Goal: Task Accomplishment & Management: Use online tool/utility

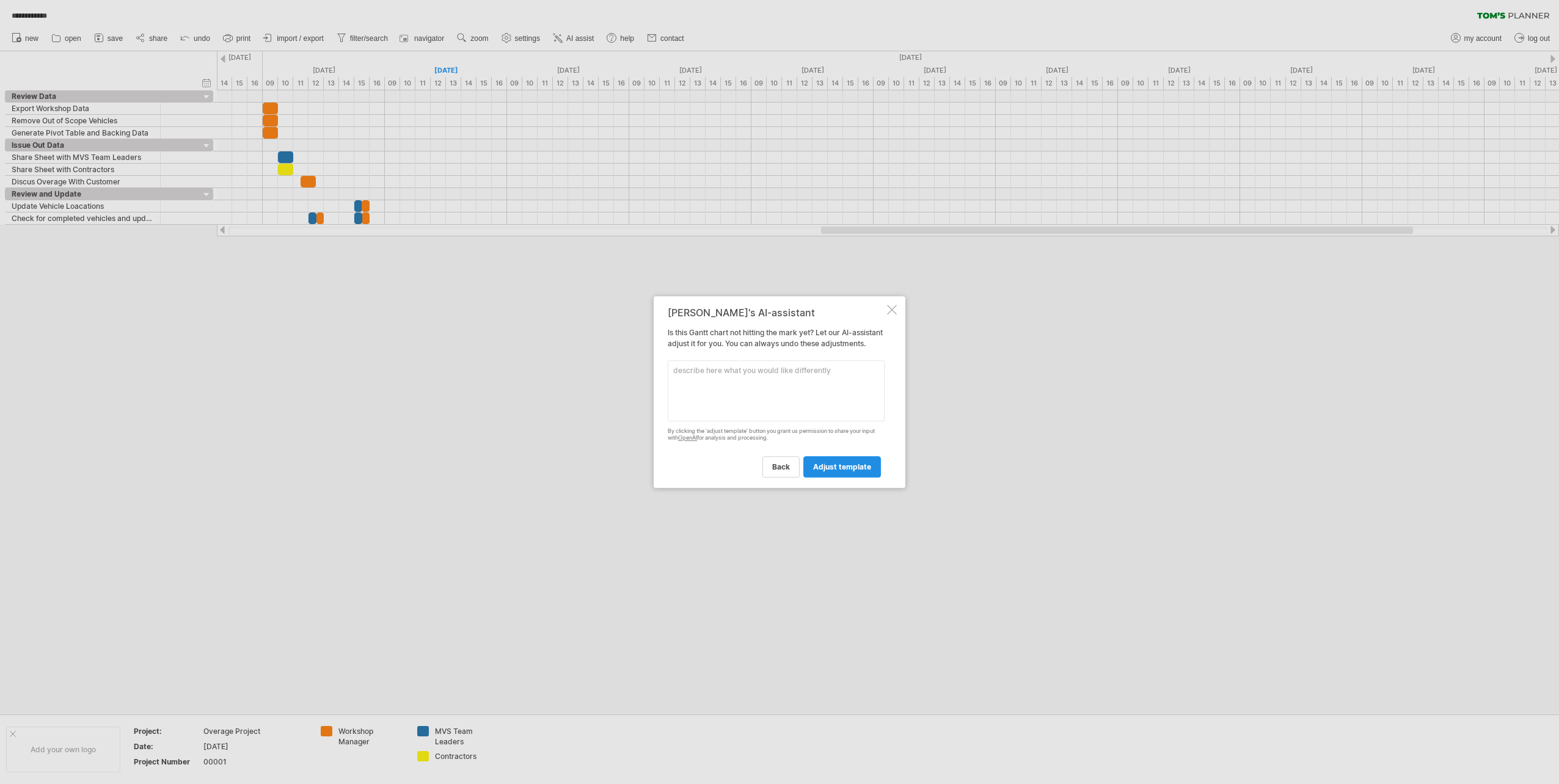
click at [847, 471] on span "adjust template" at bounding box center [842, 467] width 58 height 9
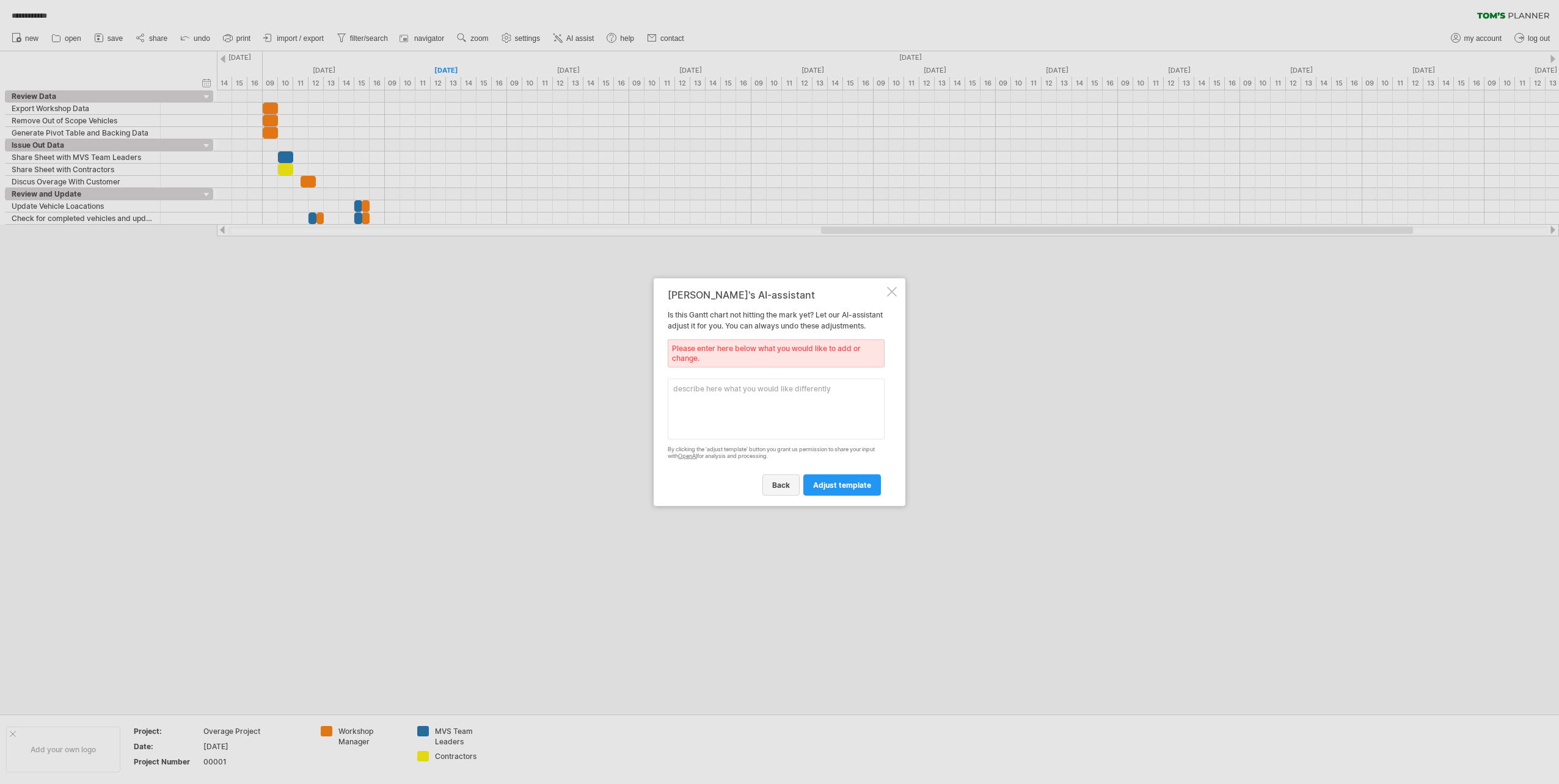
click at [790, 489] on span "back" at bounding box center [781, 485] width 18 height 9
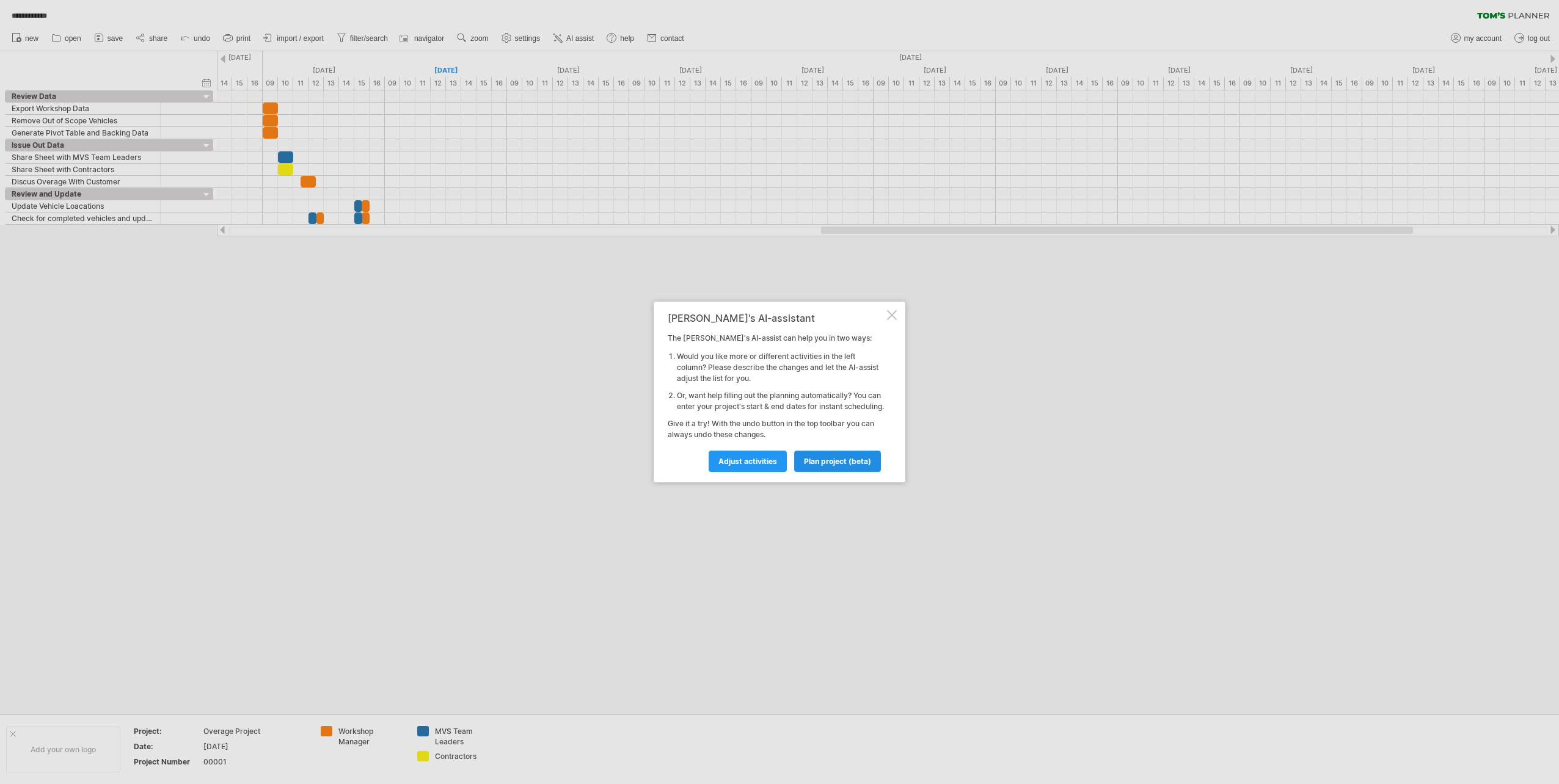
click at [819, 472] on link "plan project (beta)" at bounding box center [838, 461] width 87 height 22
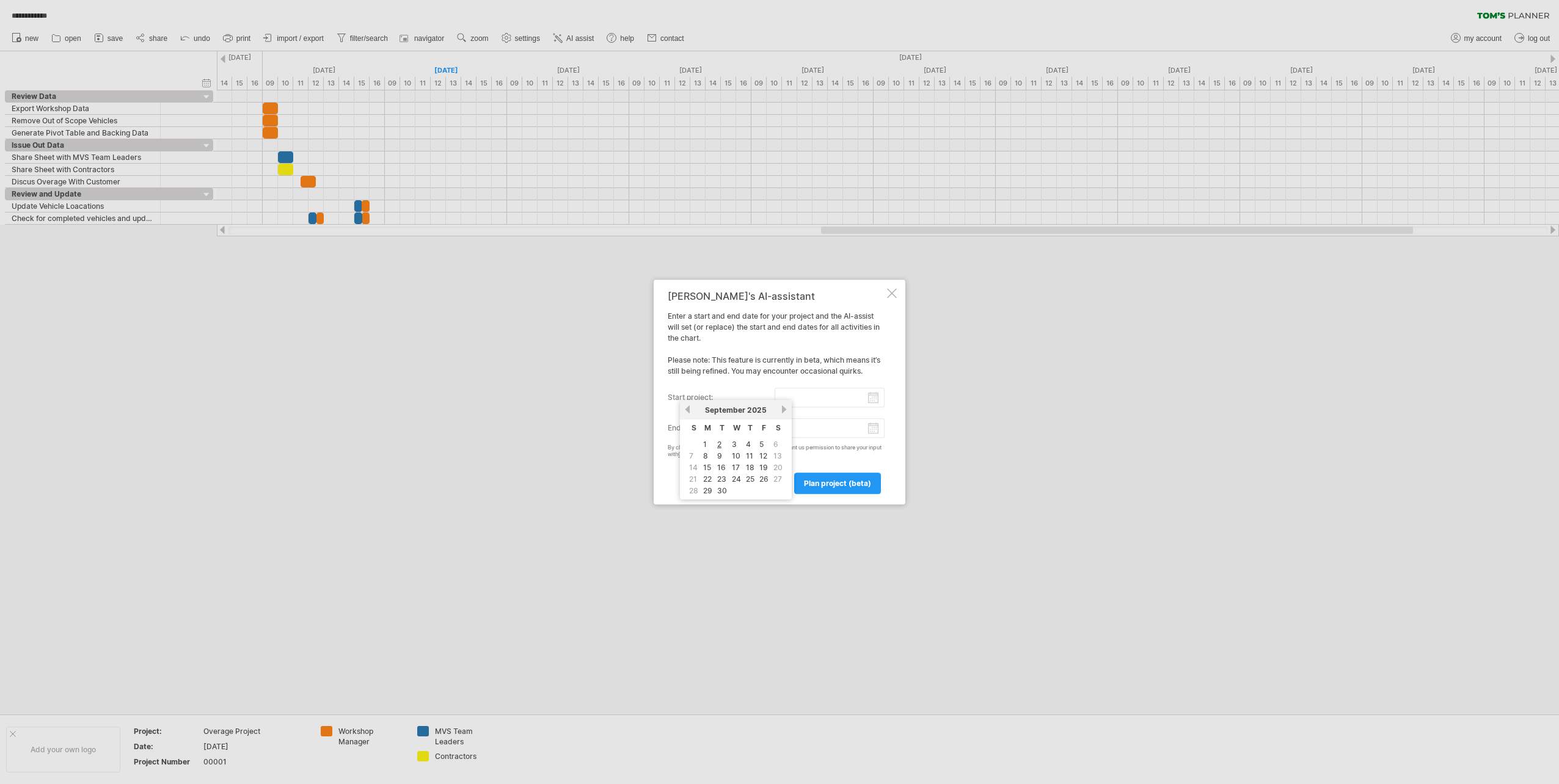
click at [874, 398] on input "start project:" at bounding box center [830, 398] width 110 height 20
click at [704, 446] on link "1" at bounding box center [705, 445] width 6 height 12
type input "********"
click at [874, 429] on input "end project:" at bounding box center [830, 428] width 110 height 20
click at [707, 490] on link "8" at bounding box center [706, 487] width 7 height 12
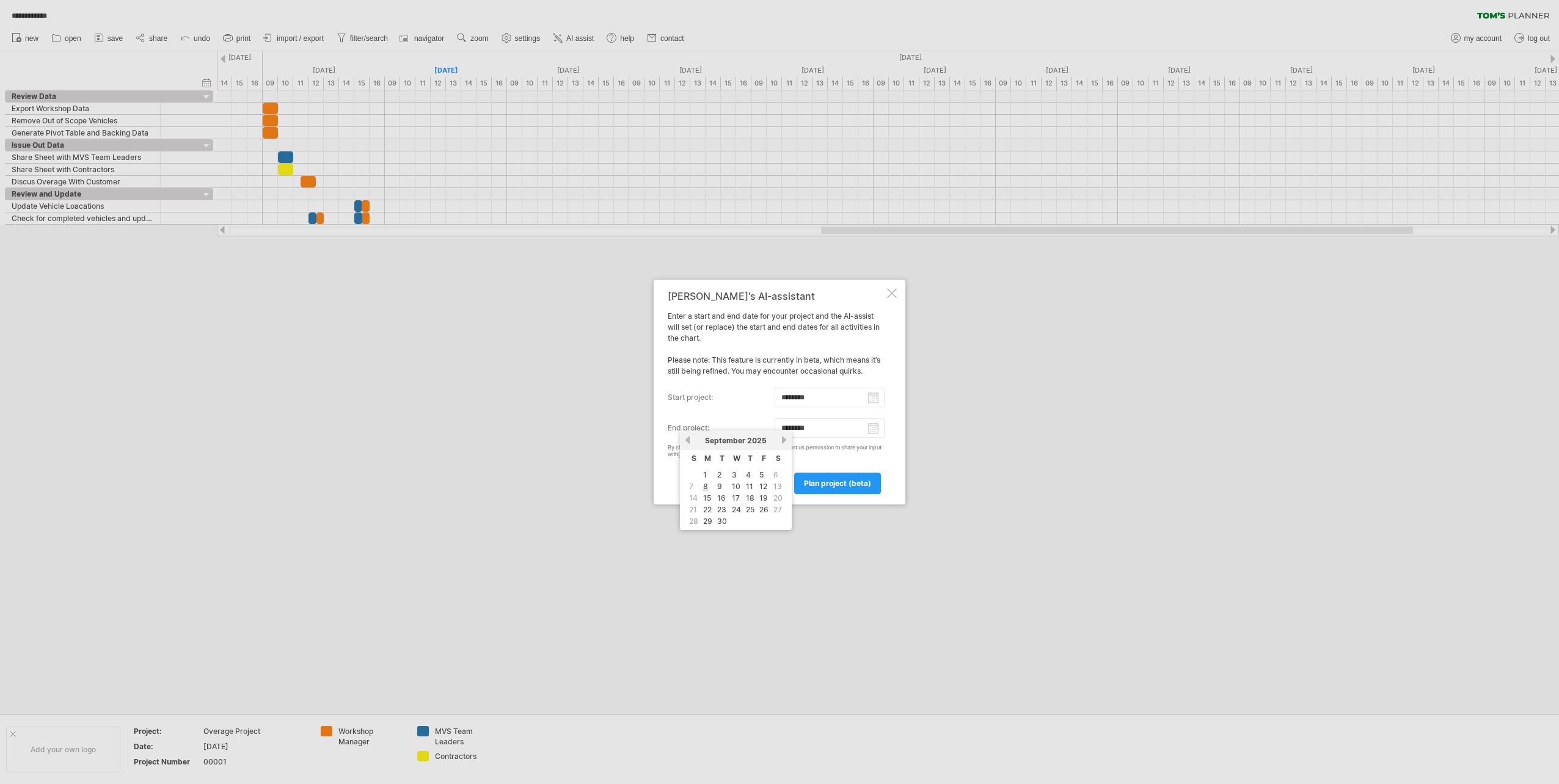
click at [876, 433] on input "********" at bounding box center [830, 428] width 110 height 20
click at [785, 441] on link "next" at bounding box center [784, 440] width 9 height 9
click at [739, 525] on link "31" at bounding box center [736, 521] width 11 height 12
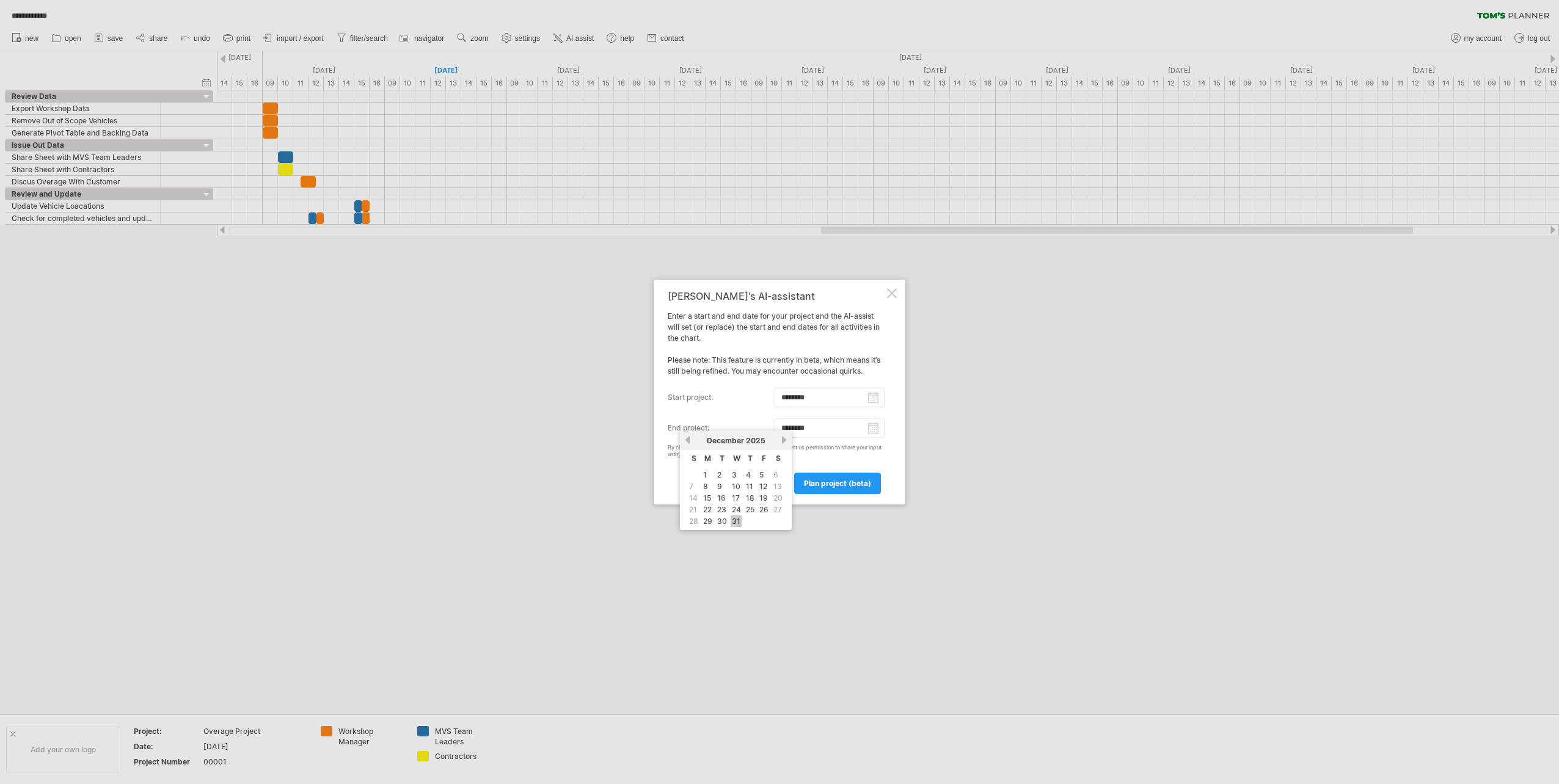
type input "********"
click at [813, 489] on link "plan project (beta)" at bounding box center [838, 483] width 87 height 22
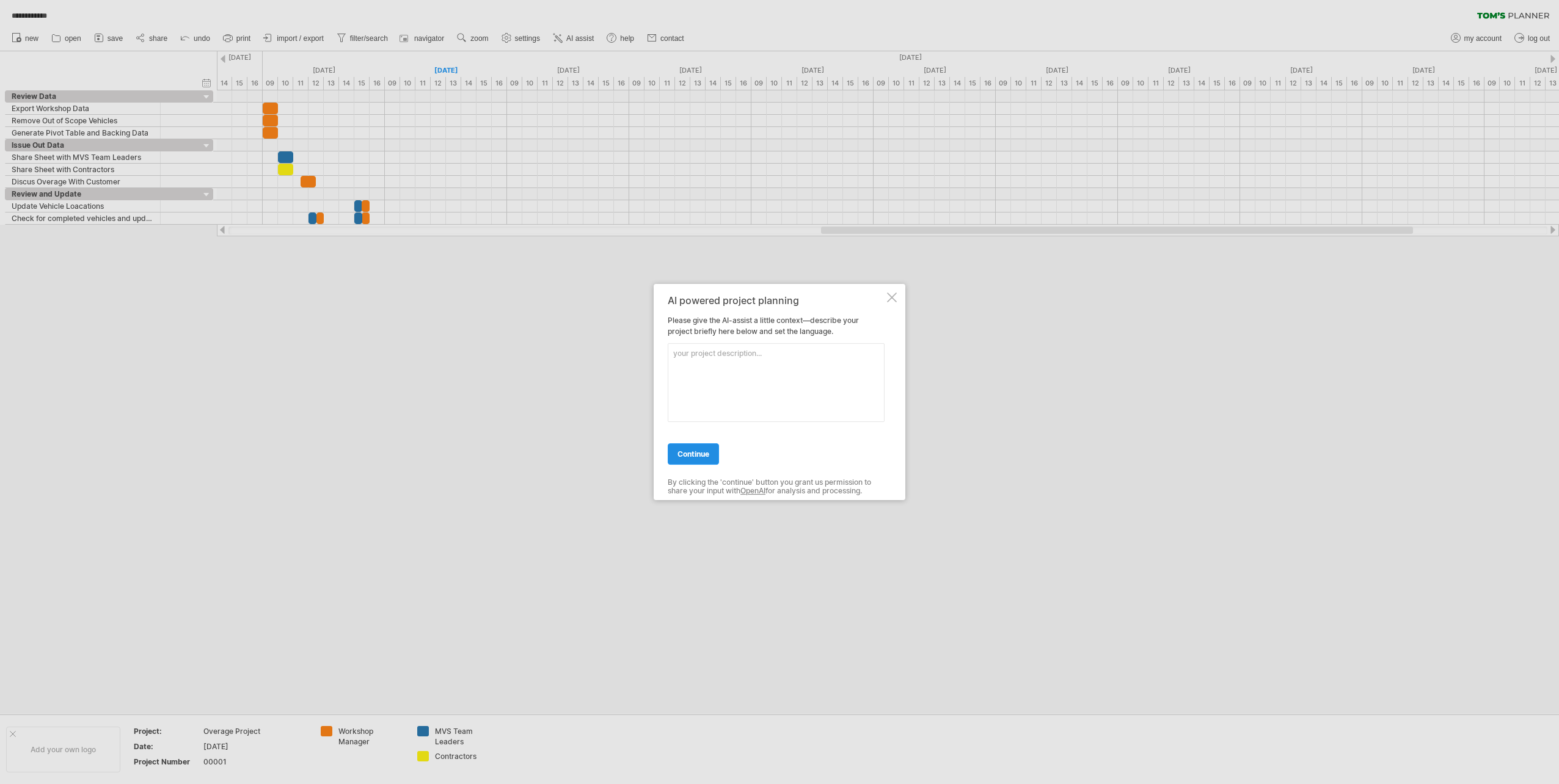
click at [701, 459] on link "continue" at bounding box center [694, 454] width 51 height 22
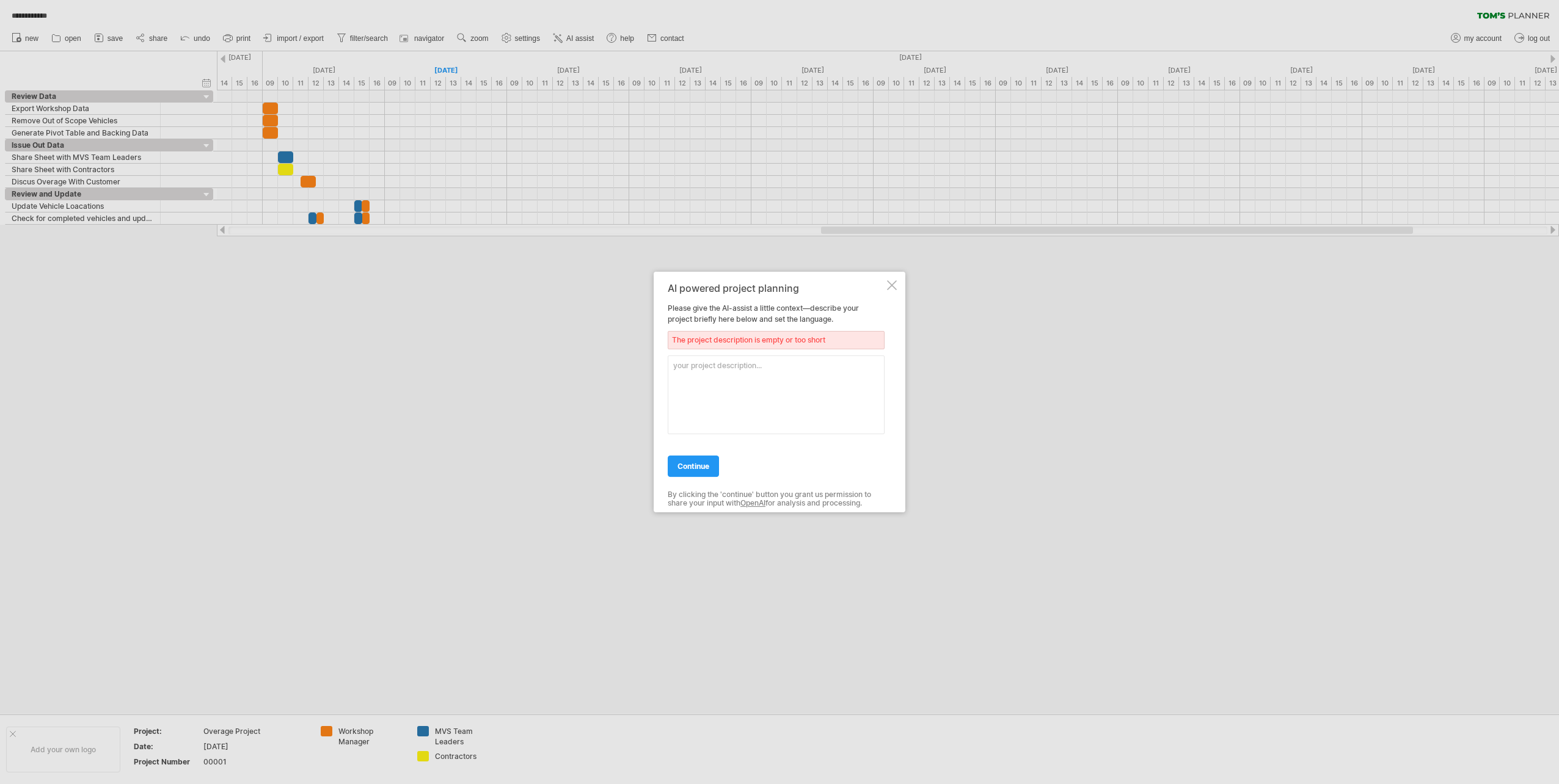
click at [726, 381] on textarea at bounding box center [777, 395] width 217 height 79
type textarea "Overage Vehicles"
click at [703, 475] on link "continue" at bounding box center [694, 466] width 51 height 22
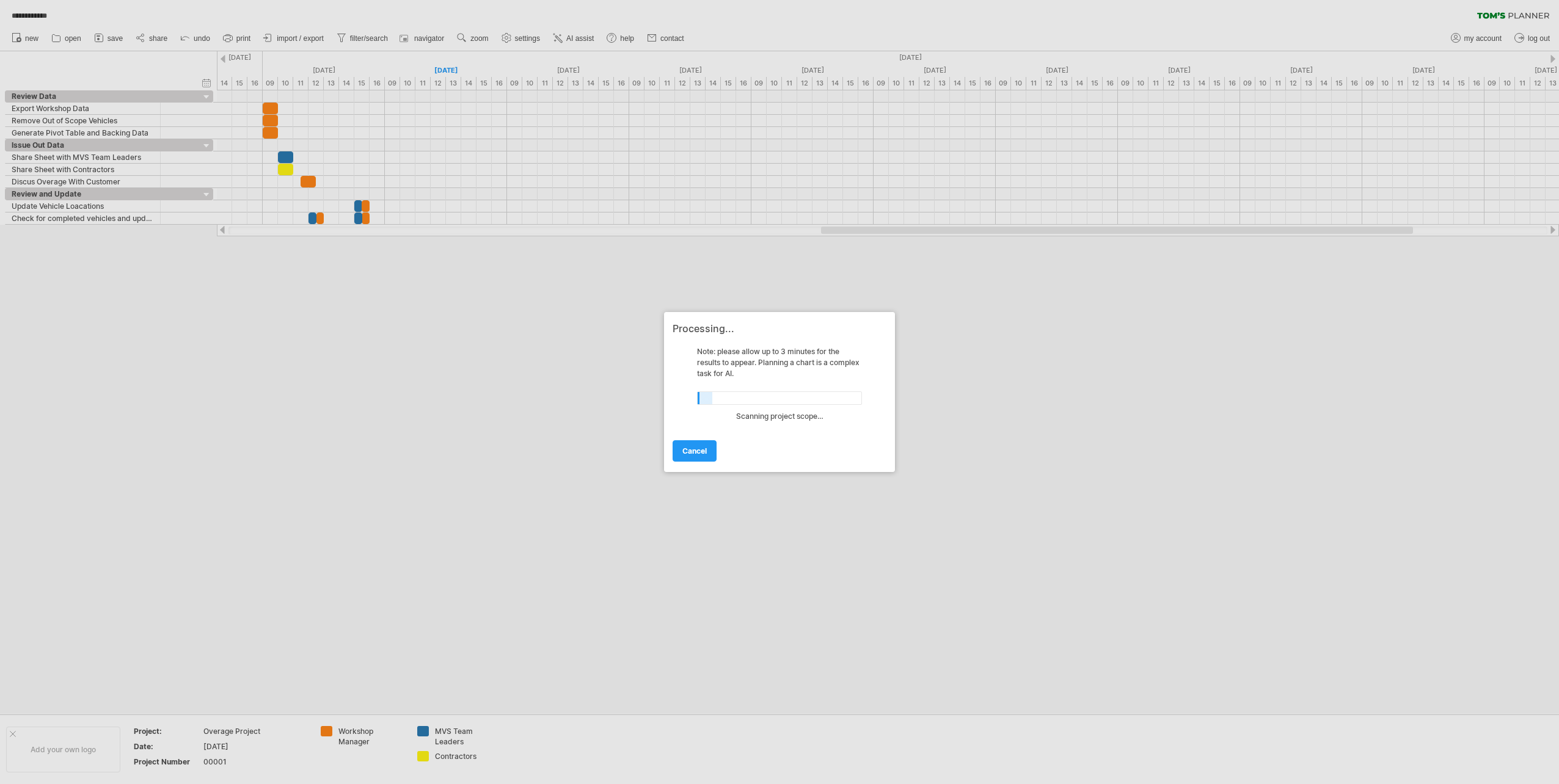
click at [694, 450] on span "cancel" at bounding box center [694, 451] width 24 height 9
click at [686, 457] on link "cancel" at bounding box center [694, 451] width 44 height 22
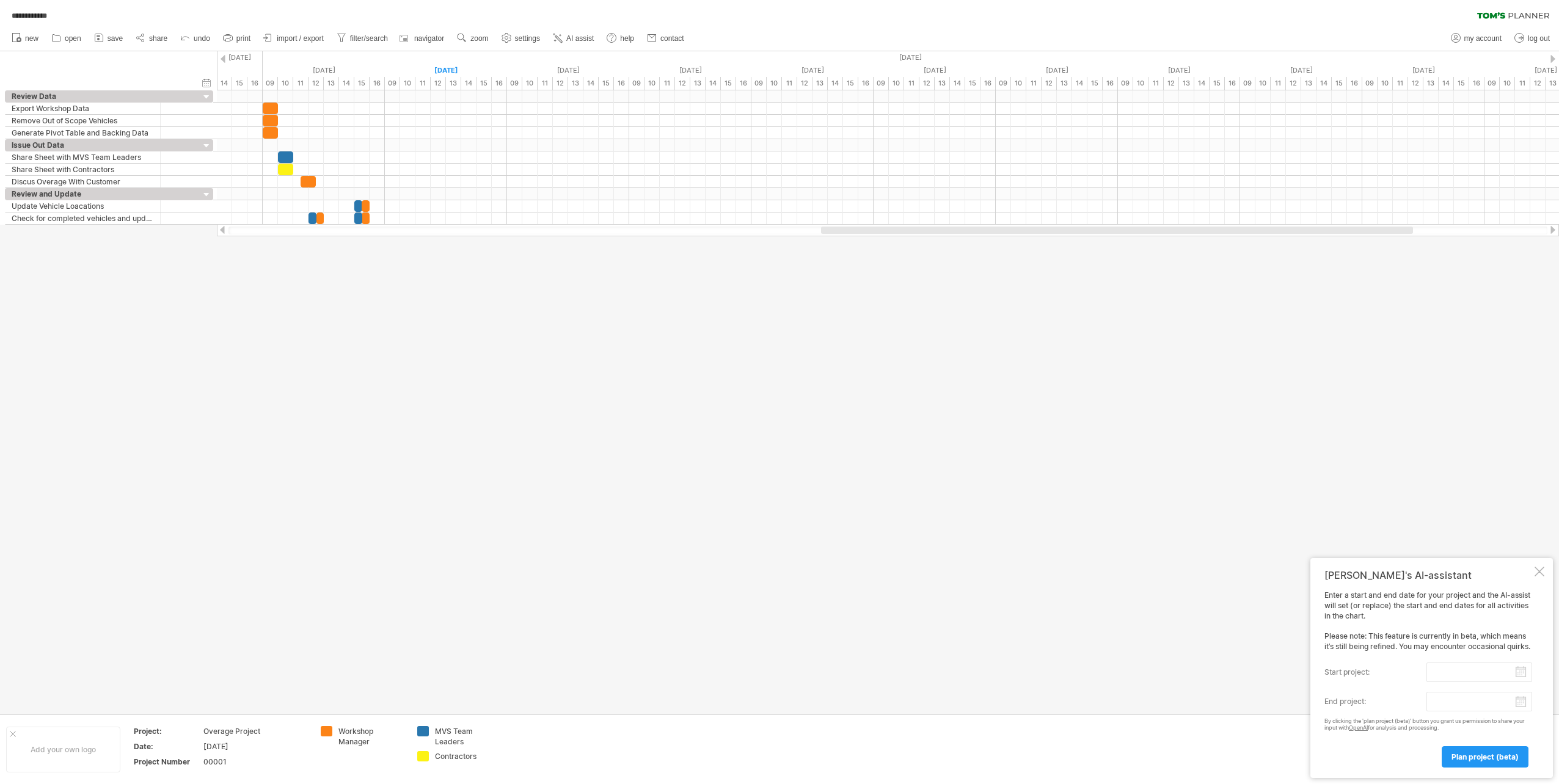
drag, startPoint x: 1539, startPoint y: 561, endPoint x: 1060, endPoint y: 548, distance: 479.2
click at [1535, 567] on div at bounding box center [1539, 571] width 10 height 10
click at [457, 533] on div at bounding box center [779, 382] width 1559 height 663
